Goal: Use online tool/utility: Utilize a website feature to perform a specific function

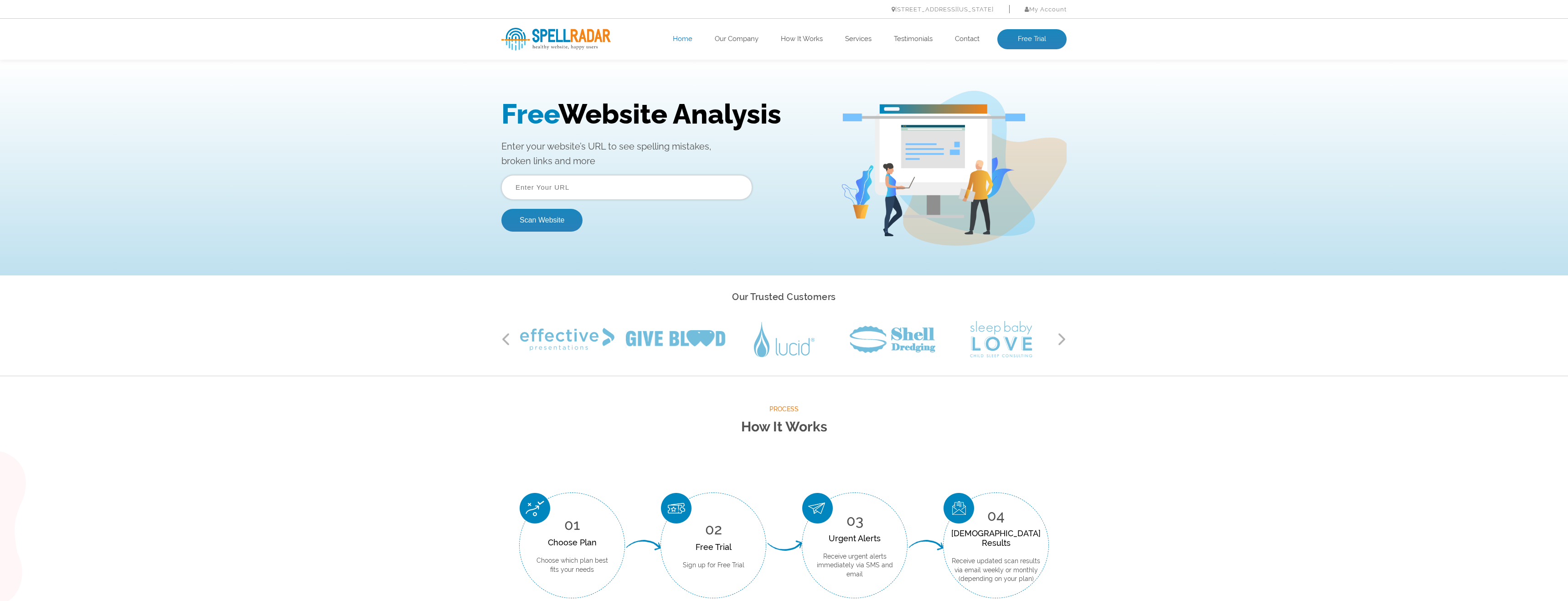
click at [558, 186] on input "text" at bounding box center [627, 188] width 251 height 24
click at [562, 185] on input "text" at bounding box center [627, 188] width 251 height 24
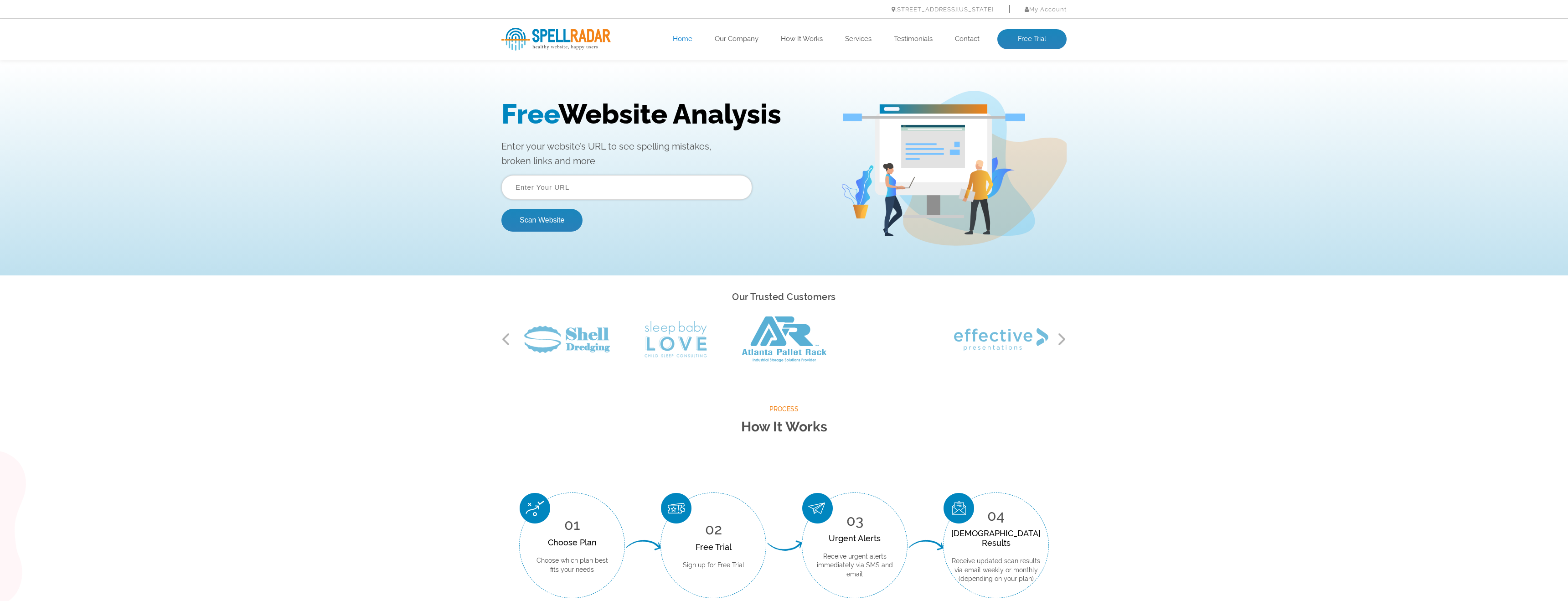
paste input "https://snillc.com/"
type input "https://snillc.com/"
click at [552, 220] on button "Scan Website" at bounding box center [542, 220] width 81 height 23
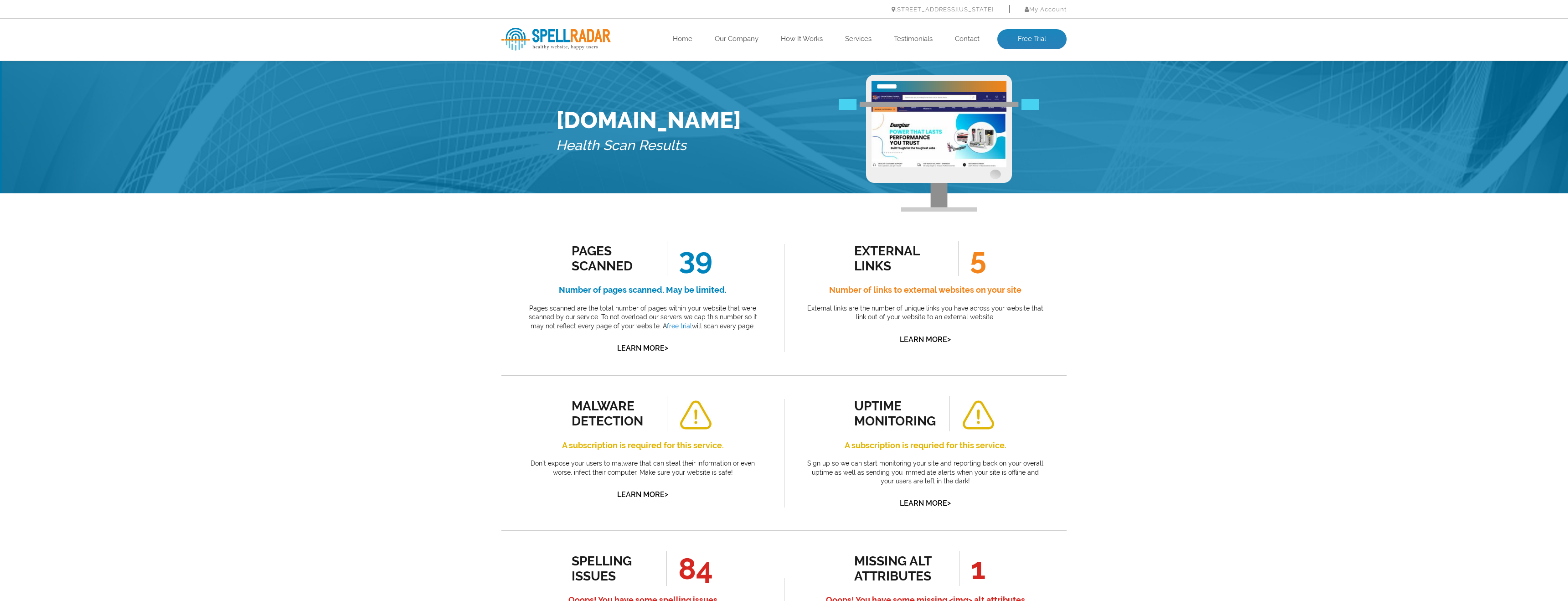
click at [984, 265] on span "5" at bounding box center [972, 258] width 28 height 35
